Goal: Task Accomplishment & Management: Use online tool/utility

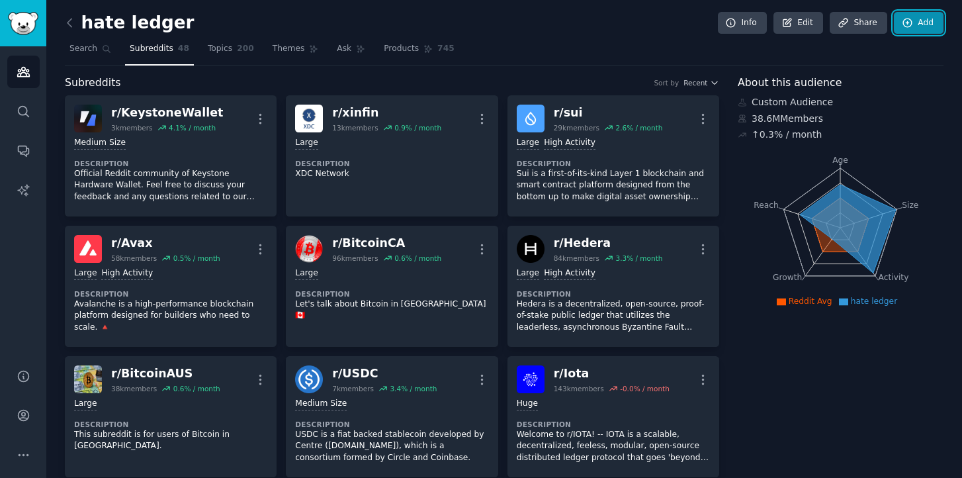
click at [909, 26] on icon at bounding box center [908, 23] width 12 height 12
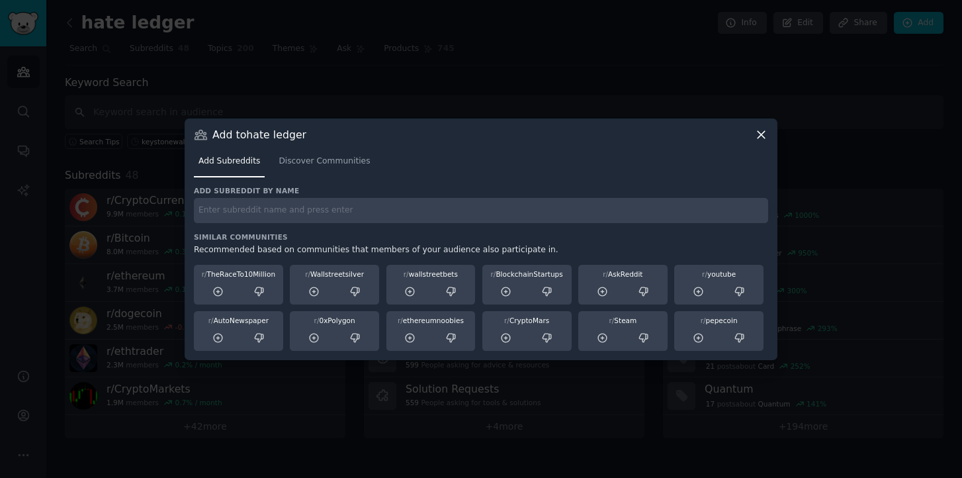
click at [269, 206] on input "text" at bounding box center [481, 211] width 574 height 26
paste input "r/spx6900"
type input "r/spx6900"
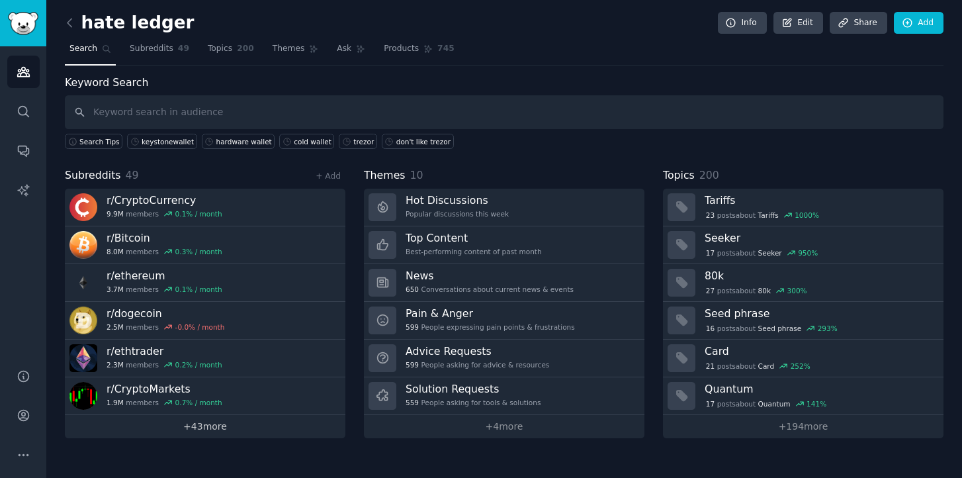
click at [197, 429] on link "+ 43 more" at bounding box center [205, 426] width 280 height 23
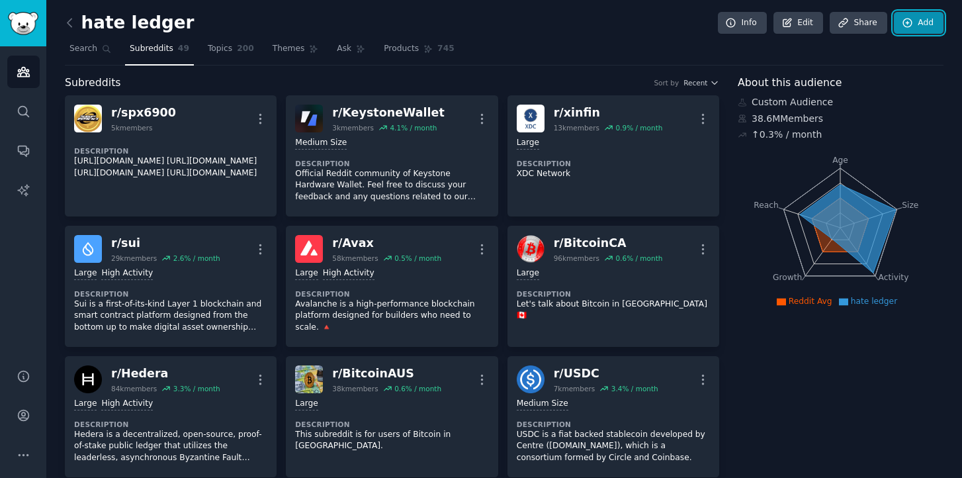
click at [924, 24] on link "Add" at bounding box center [919, 23] width 50 height 22
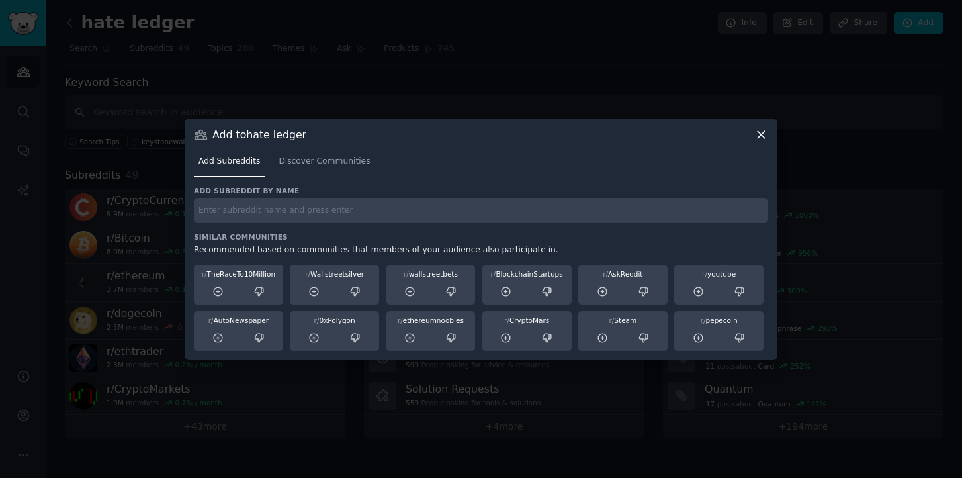
click at [588, 215] on input "text" at bounding box center [481, 211] width 574 height 26
paste input "r/Coinbase"
type input "r/Coinbase"
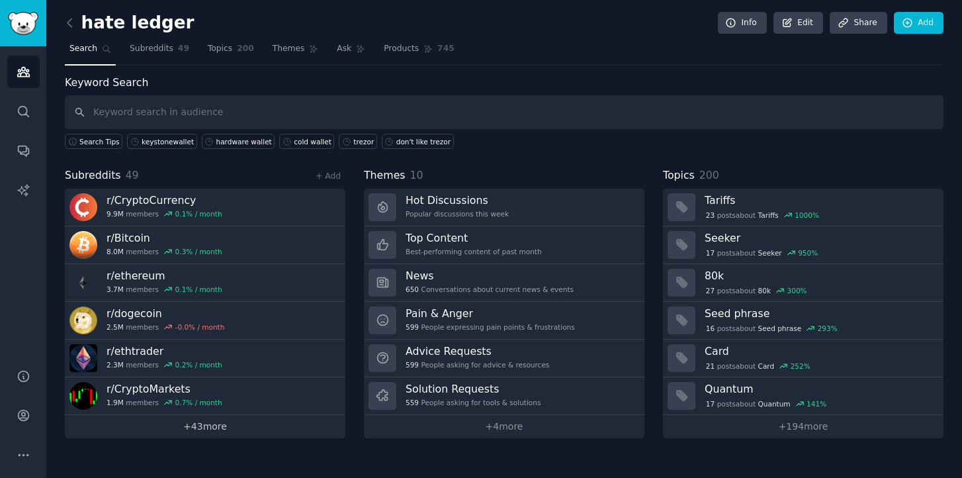
click at [200, 429] on link "+ 43 more" at bounding box center [205, 426] width 280 height 23
